Goal: Transaction & Acquisition: Obtain resource

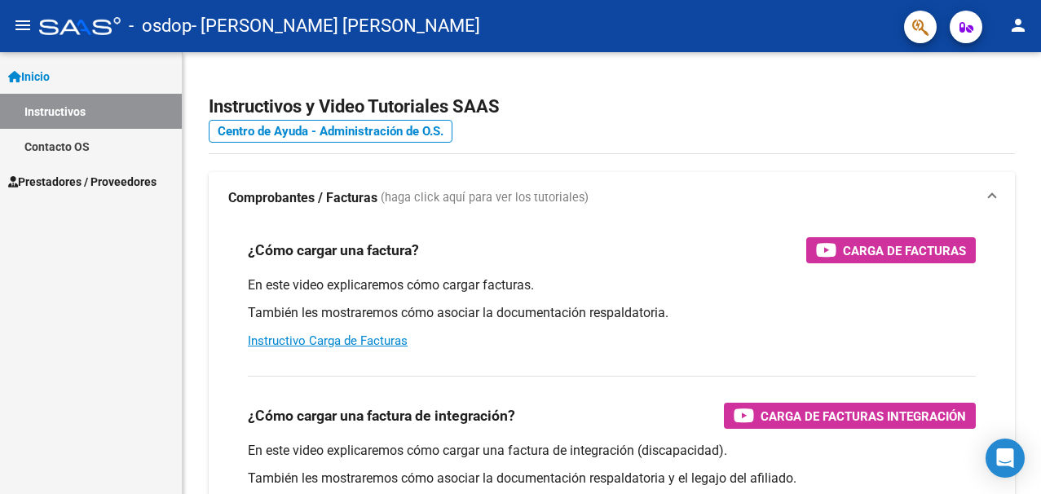
click at [100, 173] on span "Prestadores / Proveedores" at bounding box center [82, 182] width 148 height 18
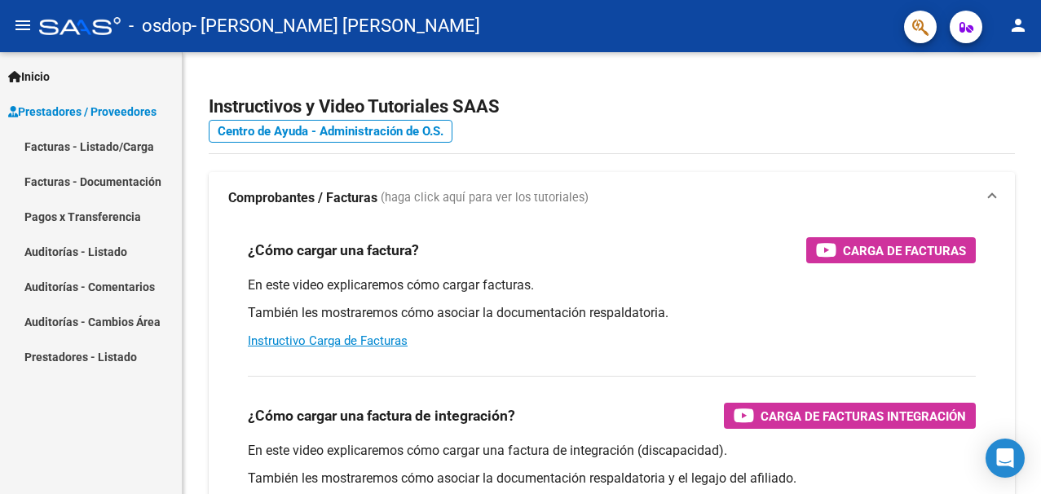
click at [111, 181] on link "Facturas - Documentación" at bounding box center [91, 181] width 182 height 35
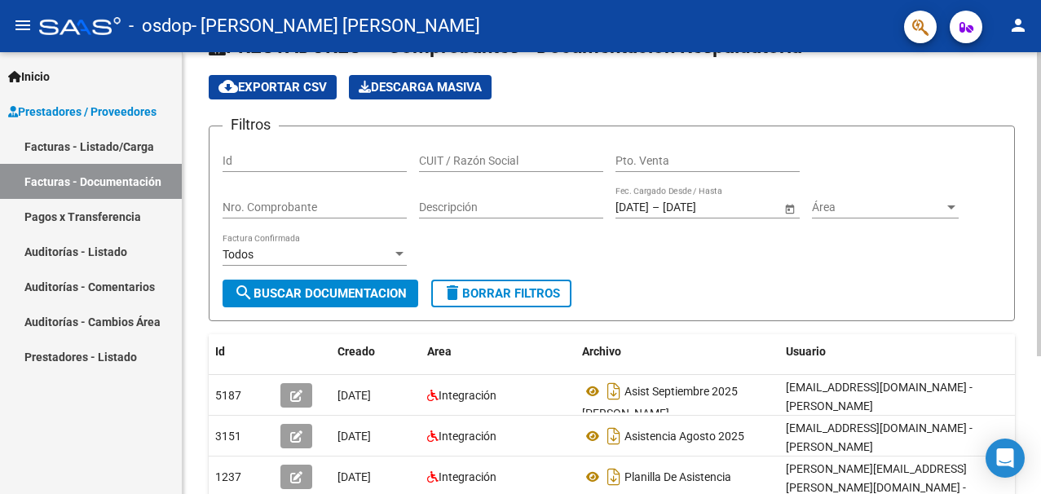
scroll to position [81, 0]
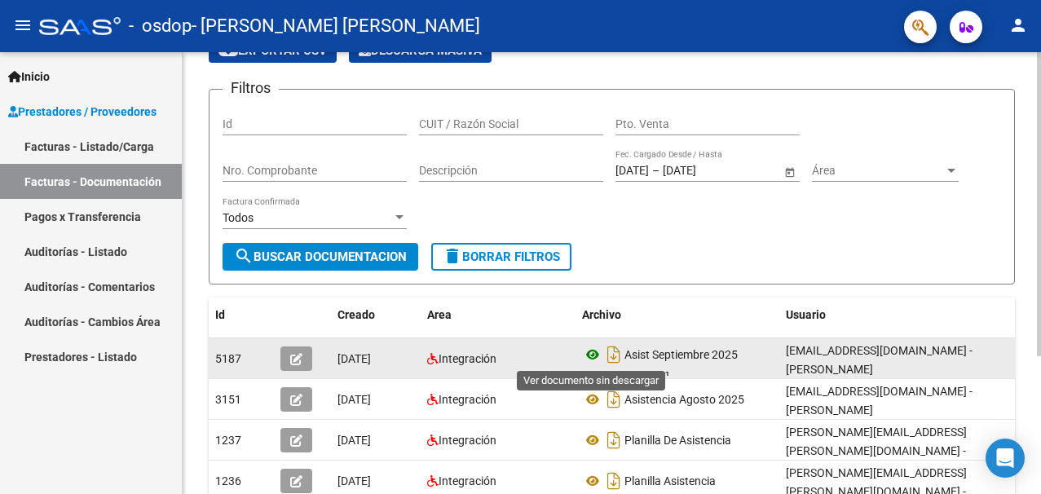
click at [592, 357] on icon at bounding box center [592, 355] width 21 height 20
click at [617, 354] on icon "Descargar documento" at bounding box center [613, 354] width 21 height 26
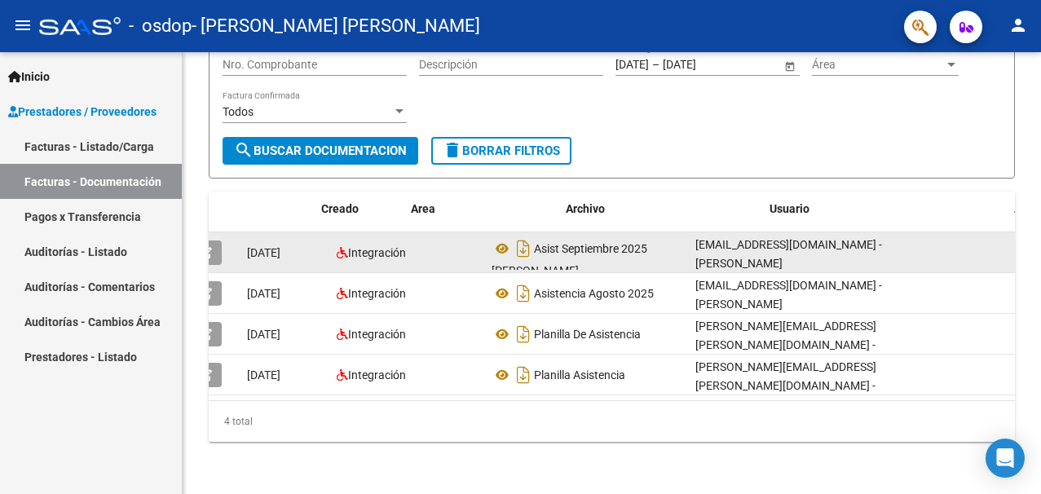
scroll to position [0, 0]
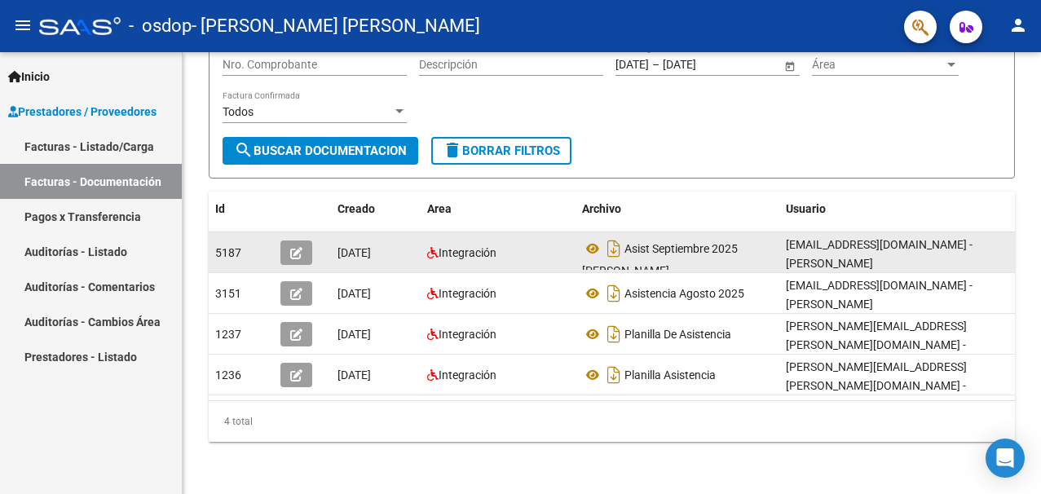
click at [295, 247] on icon "button" at bounding box center [296, 253] width 12 height 12
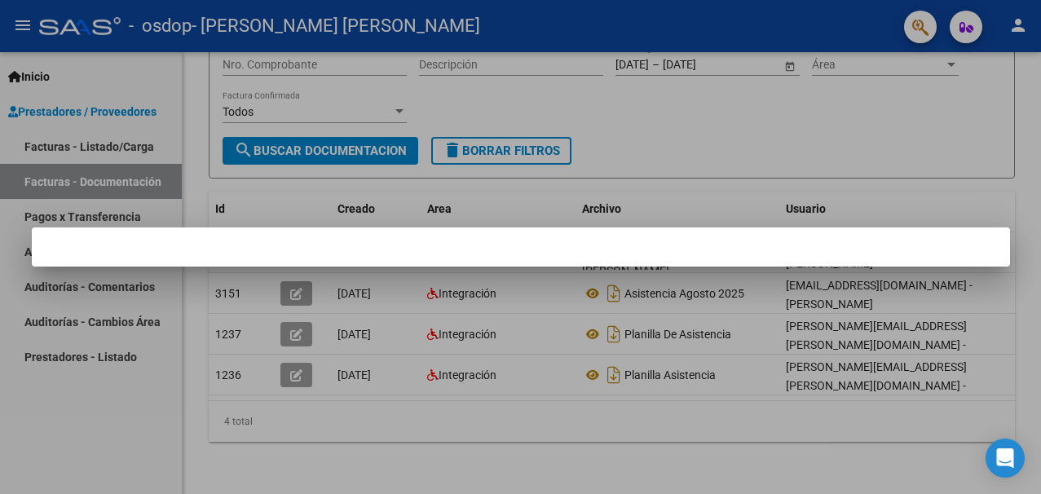
click at [363, 414] on div at bounding box center [520, 247] width 1041 height 494
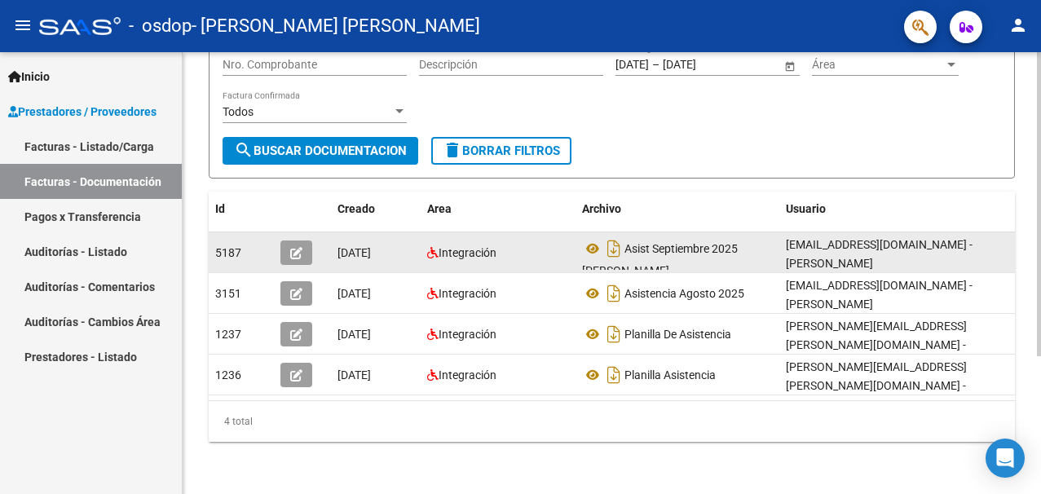
click at [292, 247] on icon "button" at bounding box center [296, 253] width 12 height 12
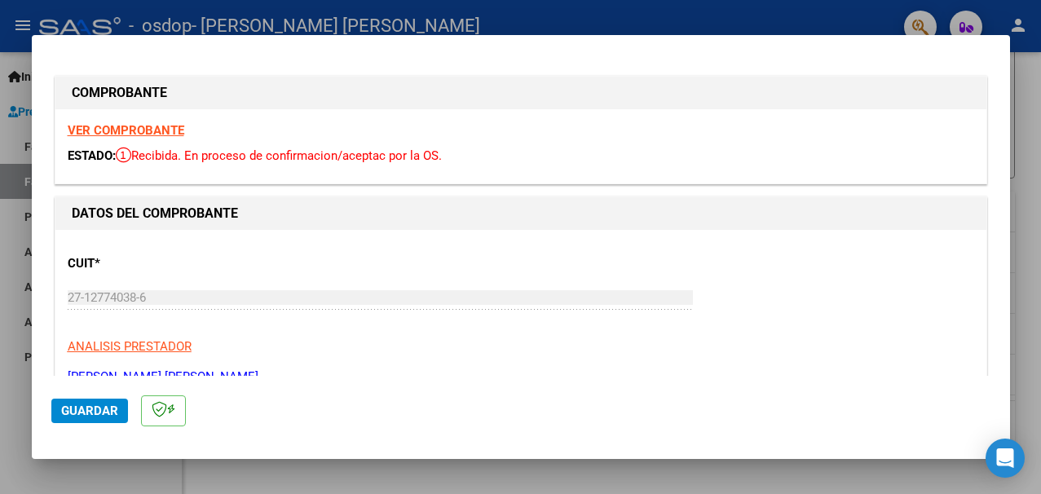
click at [12, 132] on div at bounding box center [520, 247] width 1041 height 494
type input "$ 0,00"
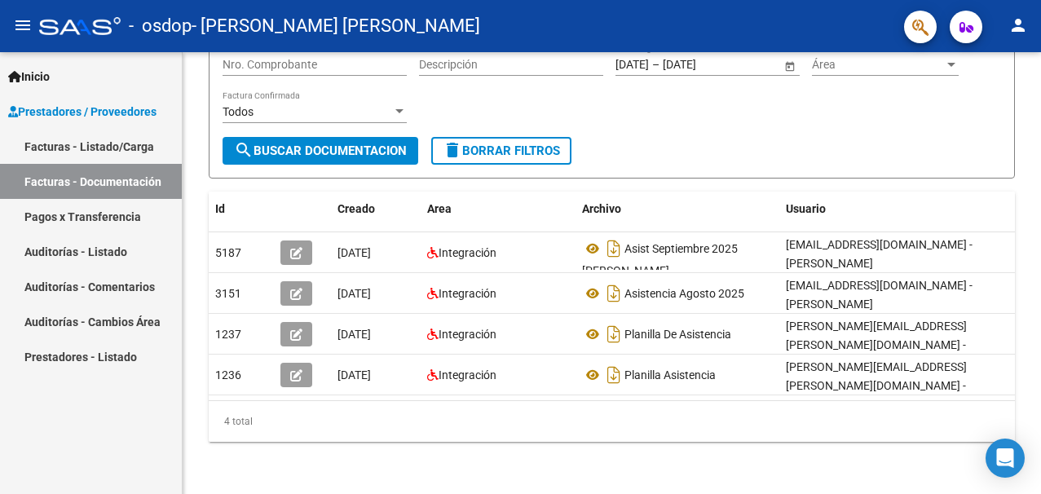
click at [62, 107] on span "Prestadores / Proveedores" at bounding box center [82, 112] width 148 height 18
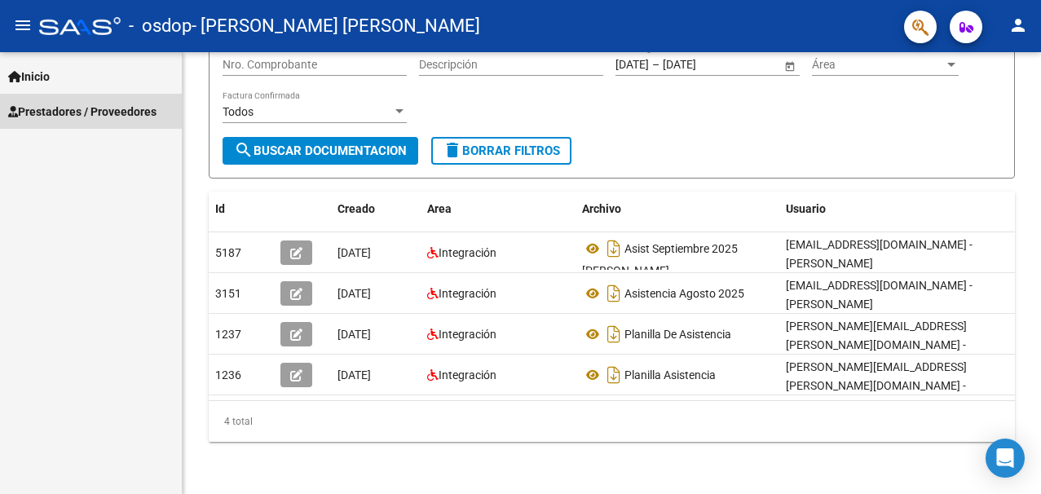
click at [114, 112] on span "Prestadores / Proveedores" at bounding box center [82, 112] width 148 height 18
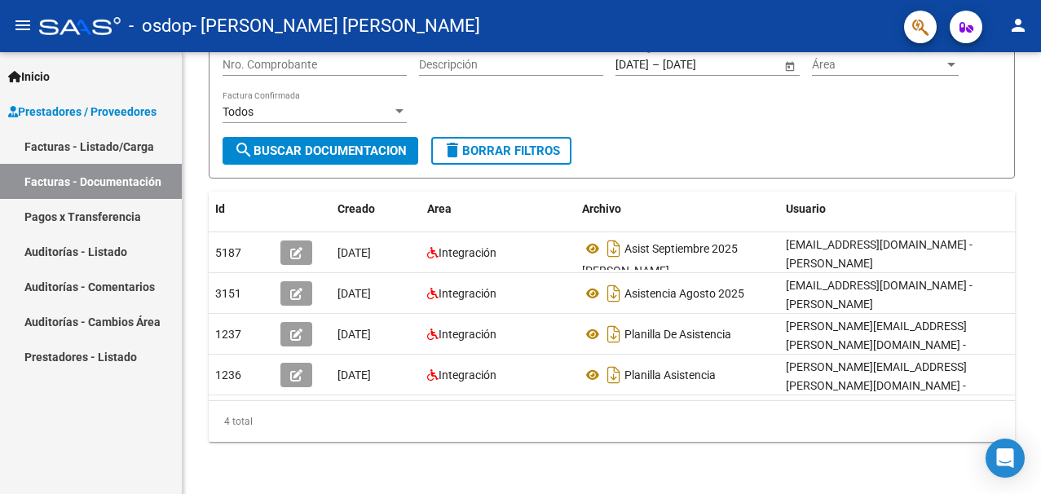
click at [97, 147] on link "Facturas - Listado/Carga" at bounding box center [91, 146] width 182 height 35
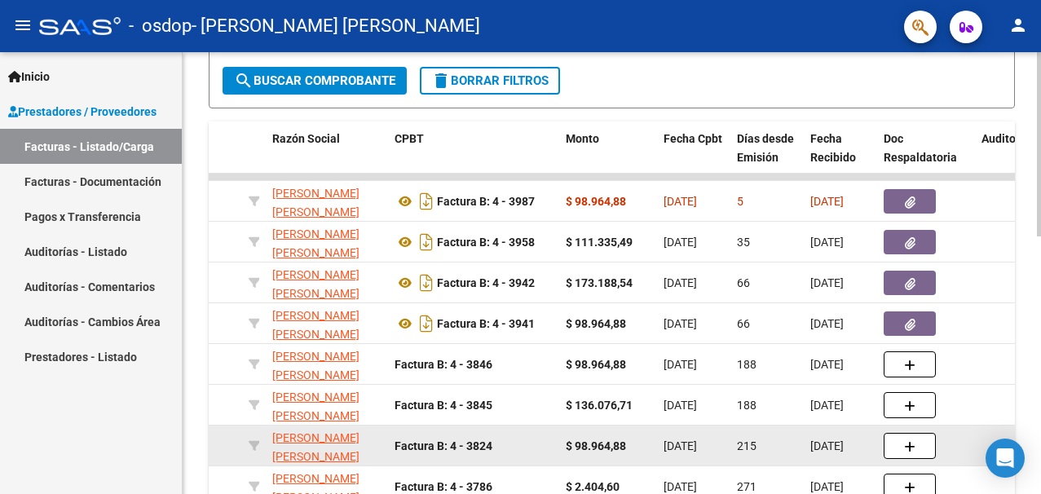
scroll to position [374, 0]
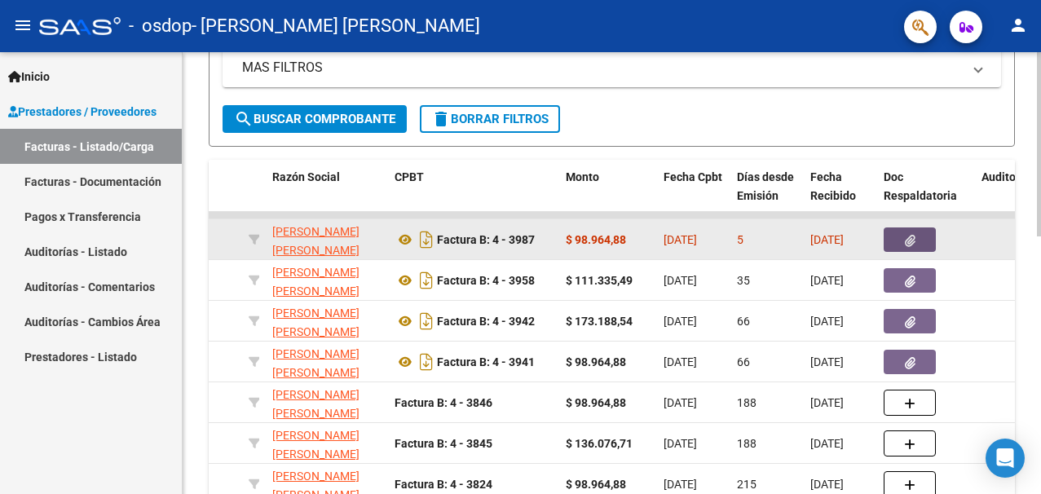
click at [901, 241] on button "button" at bounding box center [909, 239] width 52 height 24
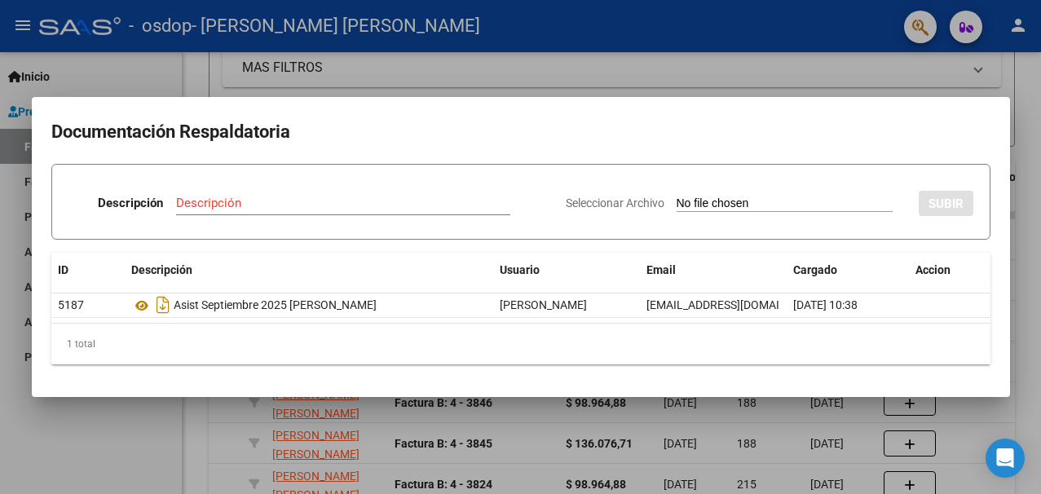
click at [935, 121] on h2 "Documentación Respaldatoria" at bounding box center [520, 132] width 939 height 31
click at [15, 189] on div at bounding box center [520, 247] width 1041 height 494
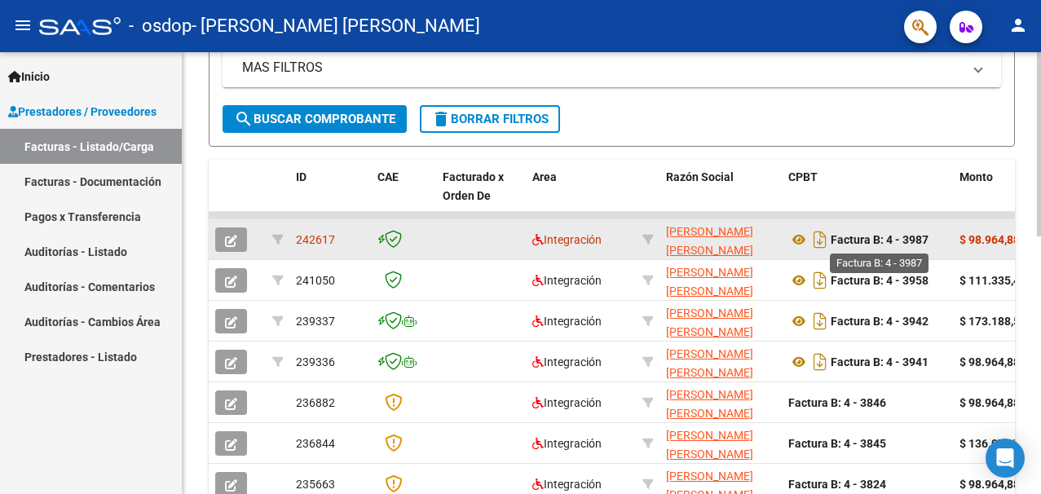
click at [859, 240] on strong "Factura B: 4 - 3987" at bounding box center [879, 239] width 98 height 13
click at [845, 241] on strong "Factura B: 4 - 3987" at bounding box center [879, 239] width 98 height 13
click at [823, 239] on icon "Descargar documento" at bounding box center [819, 240] width 21 height 26
